Goal: Find contact information: Find contact information

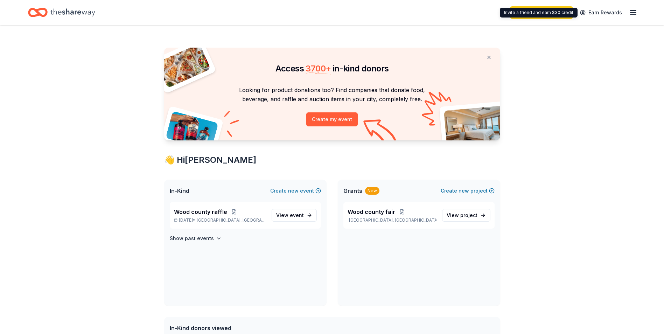
click at [631, 14] on icon "button" at bounding box center [633, 12] width 8 height 8
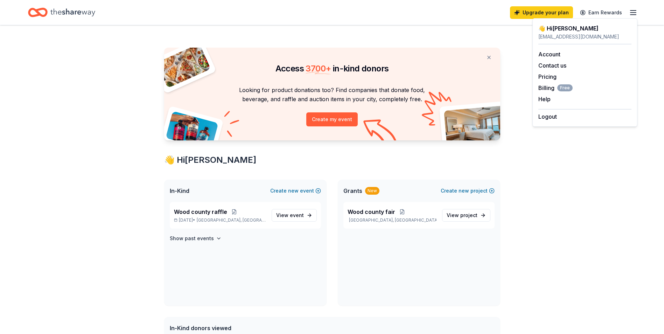
click at [554, 55] on link "Account" at bounding box center [550, 54] width 22 height 7
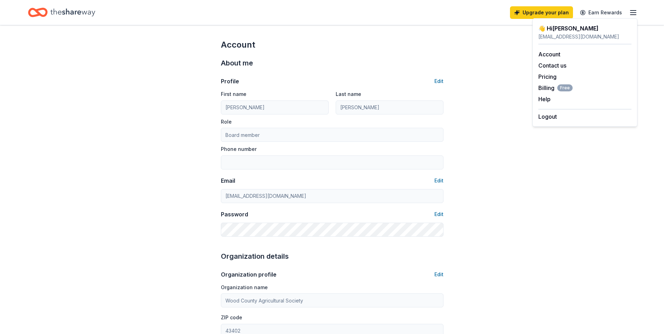
click at [547, 67] on button "Contact us" at bounding box center [553, 65] width 28 height 8
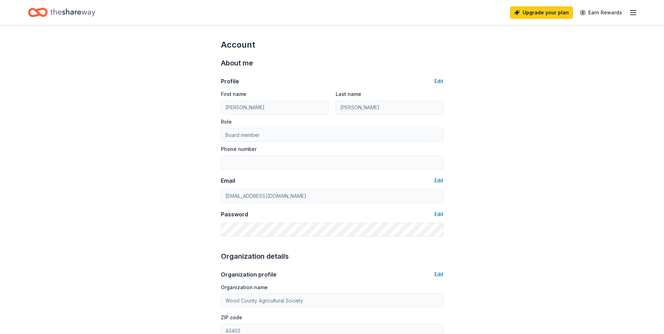
click at [632, 14] on icon "button" at bounding box center [633, 12] width 8 height 8
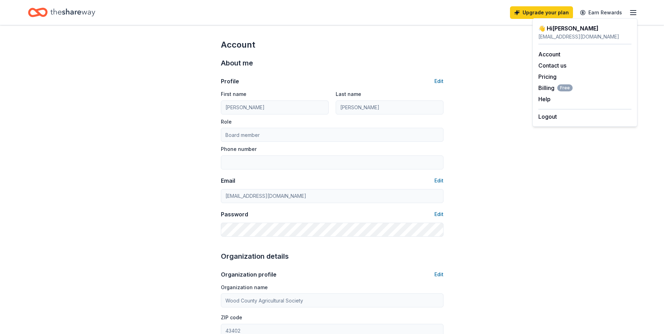
click at [546, 89] on span "Billing Free" at bounding box center [556, 88] width 34 height 8
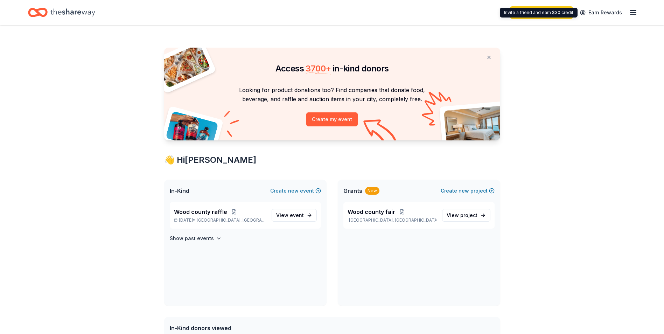
click at [634, 13] on icon "button" at bounding box center [633, 12] width 8 height 8
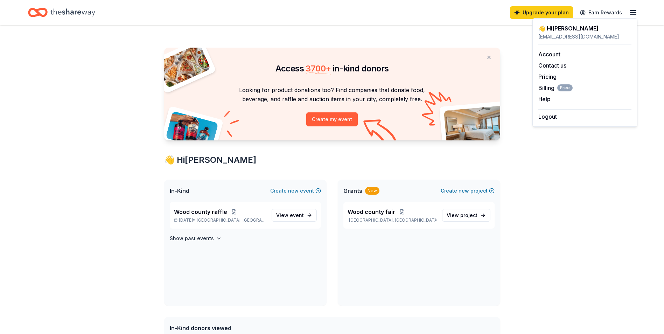
click at [542, 101] on button "Help" at bounding box center [545, 99] width 12 height 8
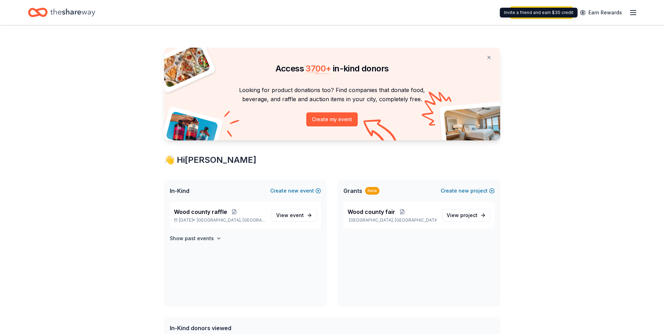
click at [633, 11] on icon "button" at bounding box center [633, 12] width 8 height 8
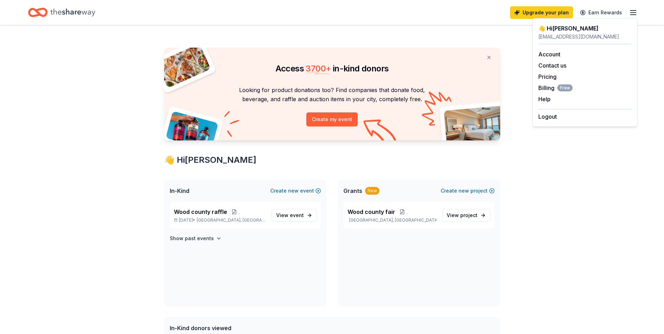
click at [546, 87] on span "Billing Free" at bounding box center [556, 88] width 34 height 8
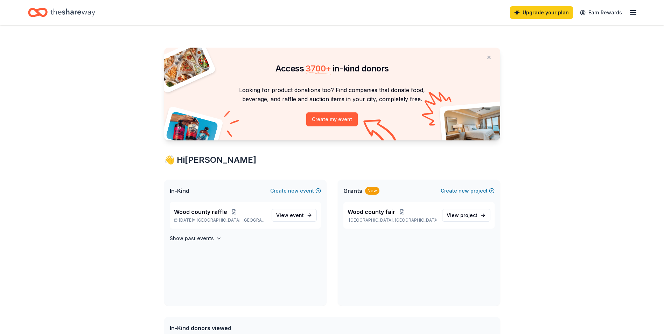
click at [635, 13] on line "button" at bounding box center [634, 13] width 6 height 0
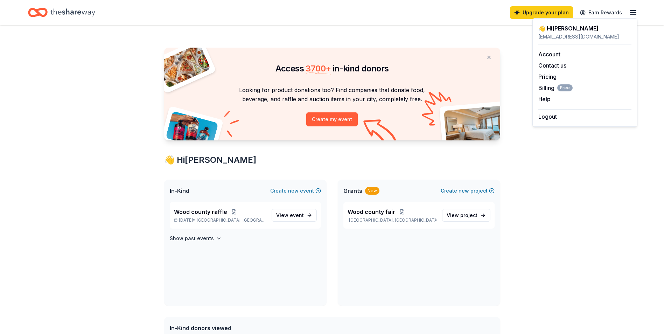
click at [540, 63] on button "Contact us" at bounding box center [553, 65] width 28 height 8
